Goal: Task Accomplishment & Management: Manage account settings

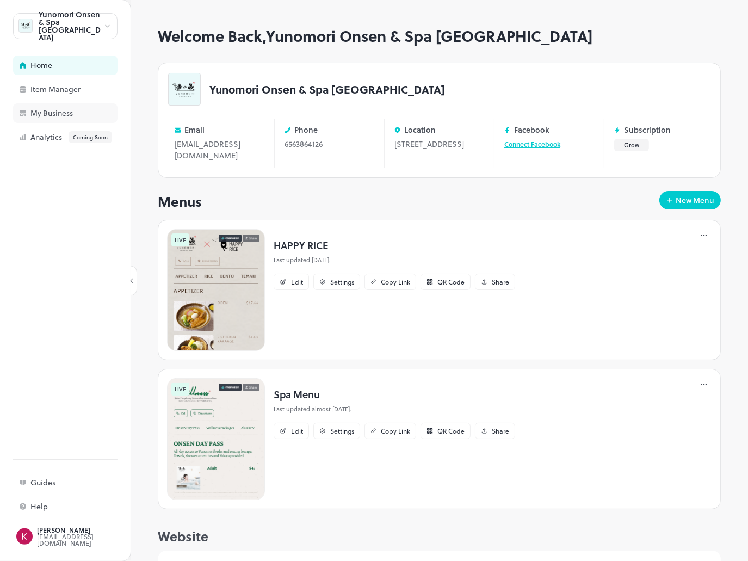
click at [57, 111] on div "My Business" at bounding box center [84, 113] width 109 height 8
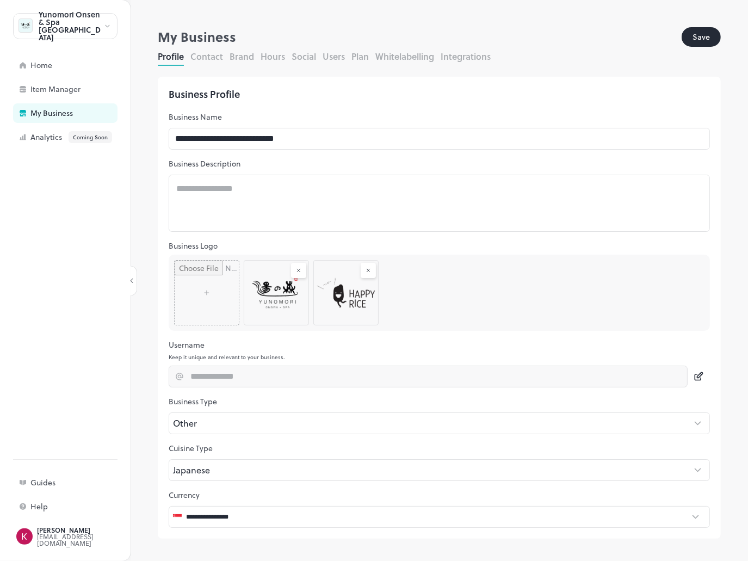
click at [336, 56] on button "Users" at bounding box center [333, 56] width 22 height 13
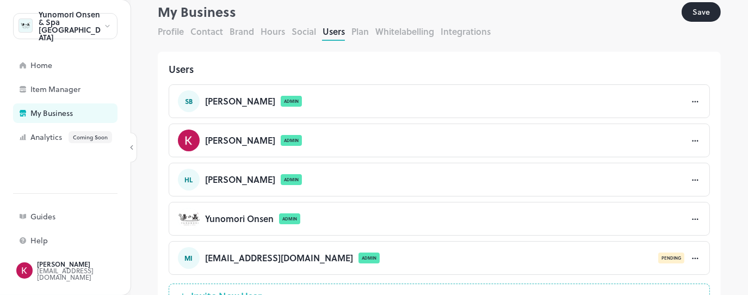
scroll to position [59, 0]
